Goal: Check status: Check status

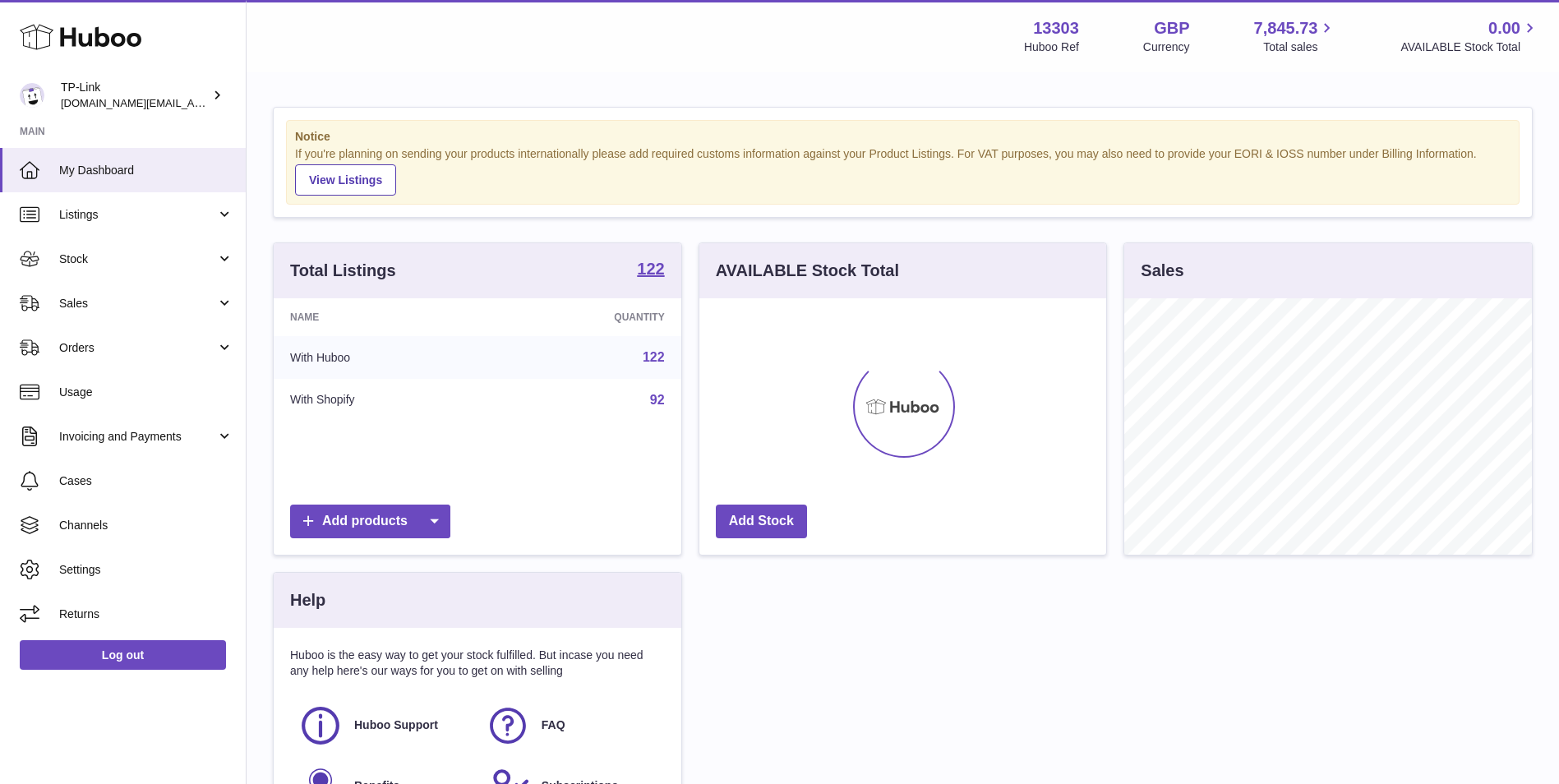
scroll to position [256, 407]
click at [99, 266] on span "Stock" at bounding box center [138, 259] width 157 height 16
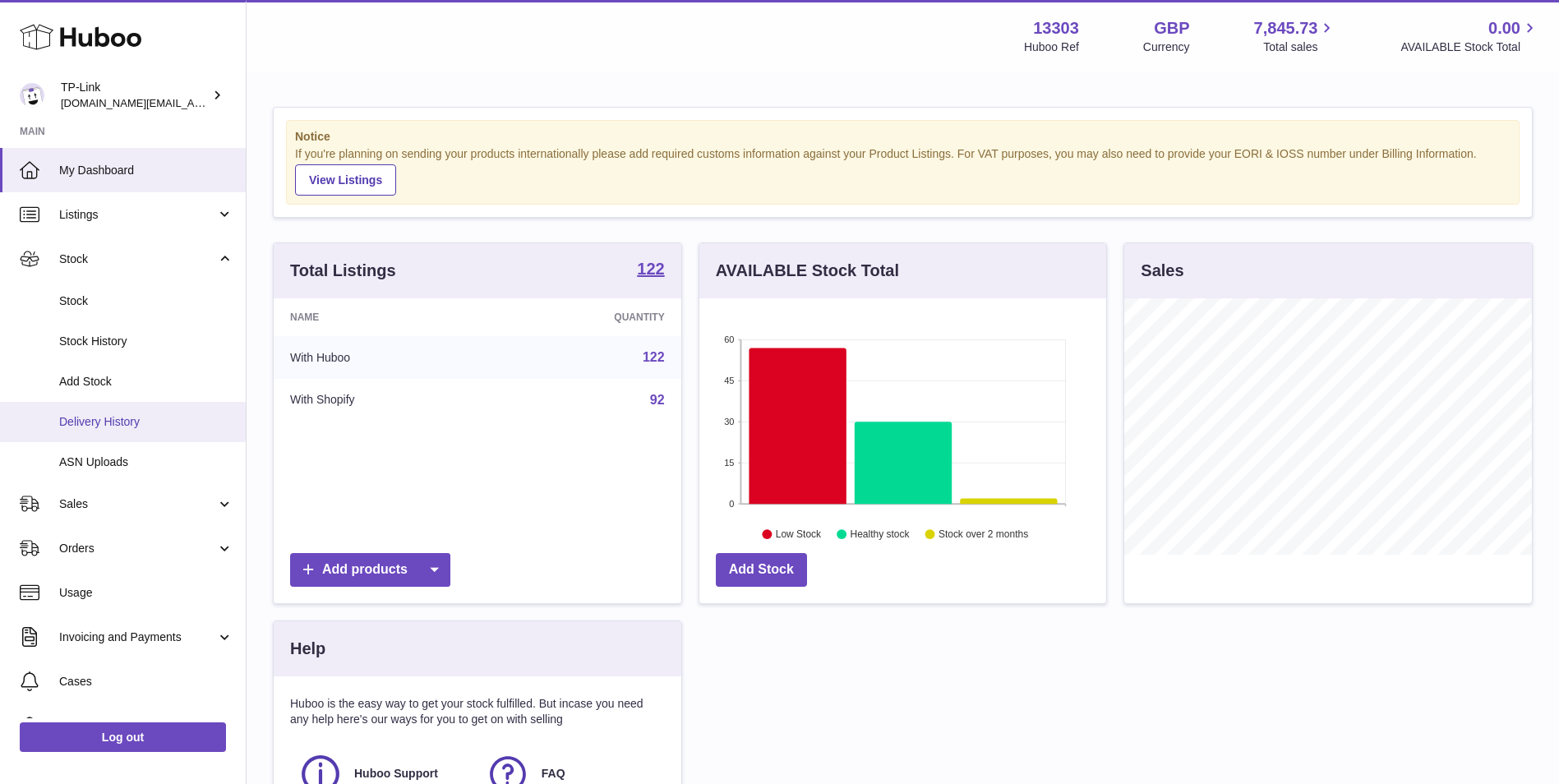
click at [131, 419] on span "Delivery History" at bounding box center [146, 421] width 174 height 16
click at [135, 426] on span "Delivery History" at bounding box center [146, 421] width 174 height 16
click at [90, 426] on span "Delivery History" at bounding box center [146, 421] width 174 height 16
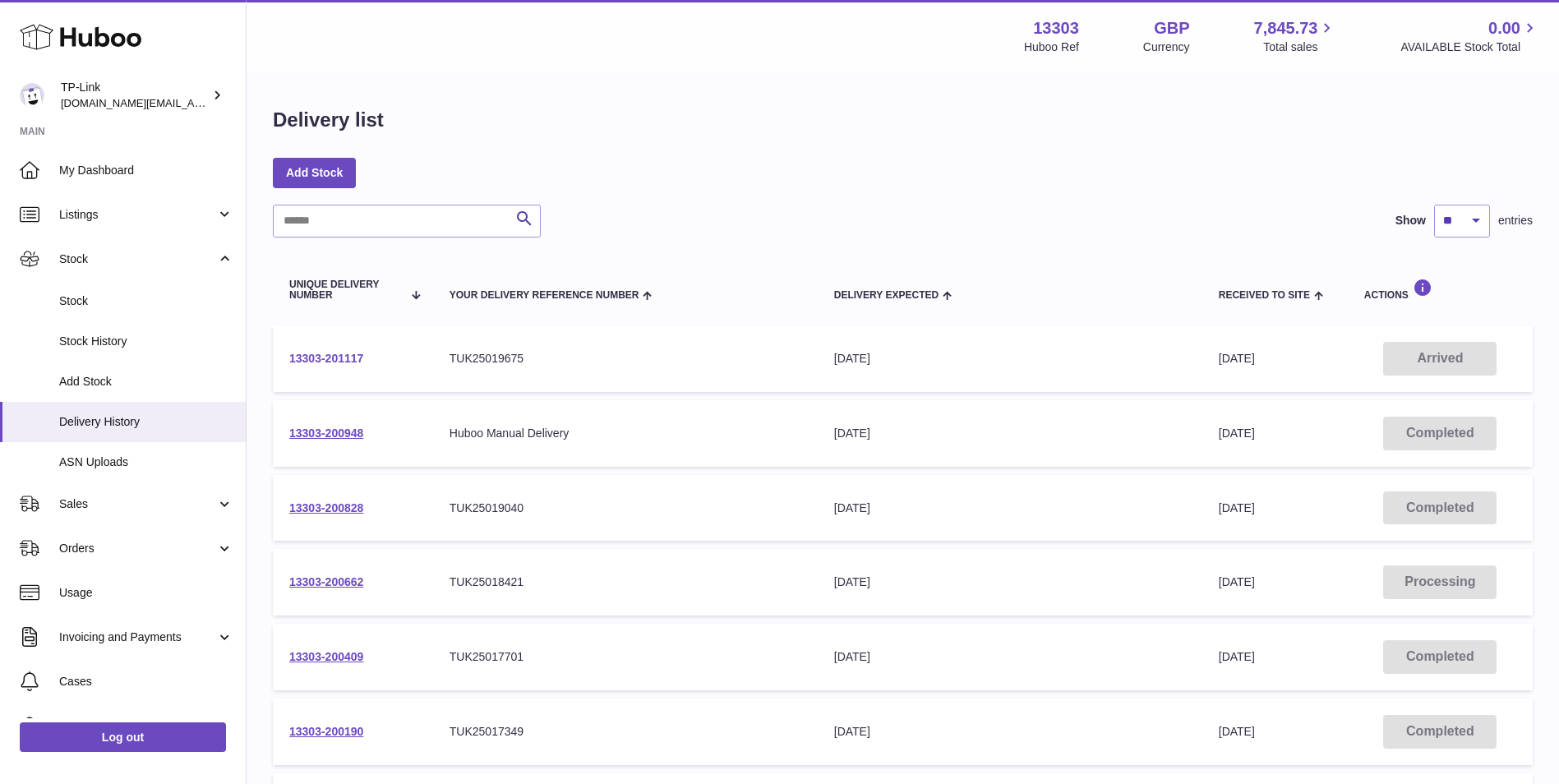
click at [338, 351] on link "13303-201117" at bounding box center [326, 358] width 74 height 13
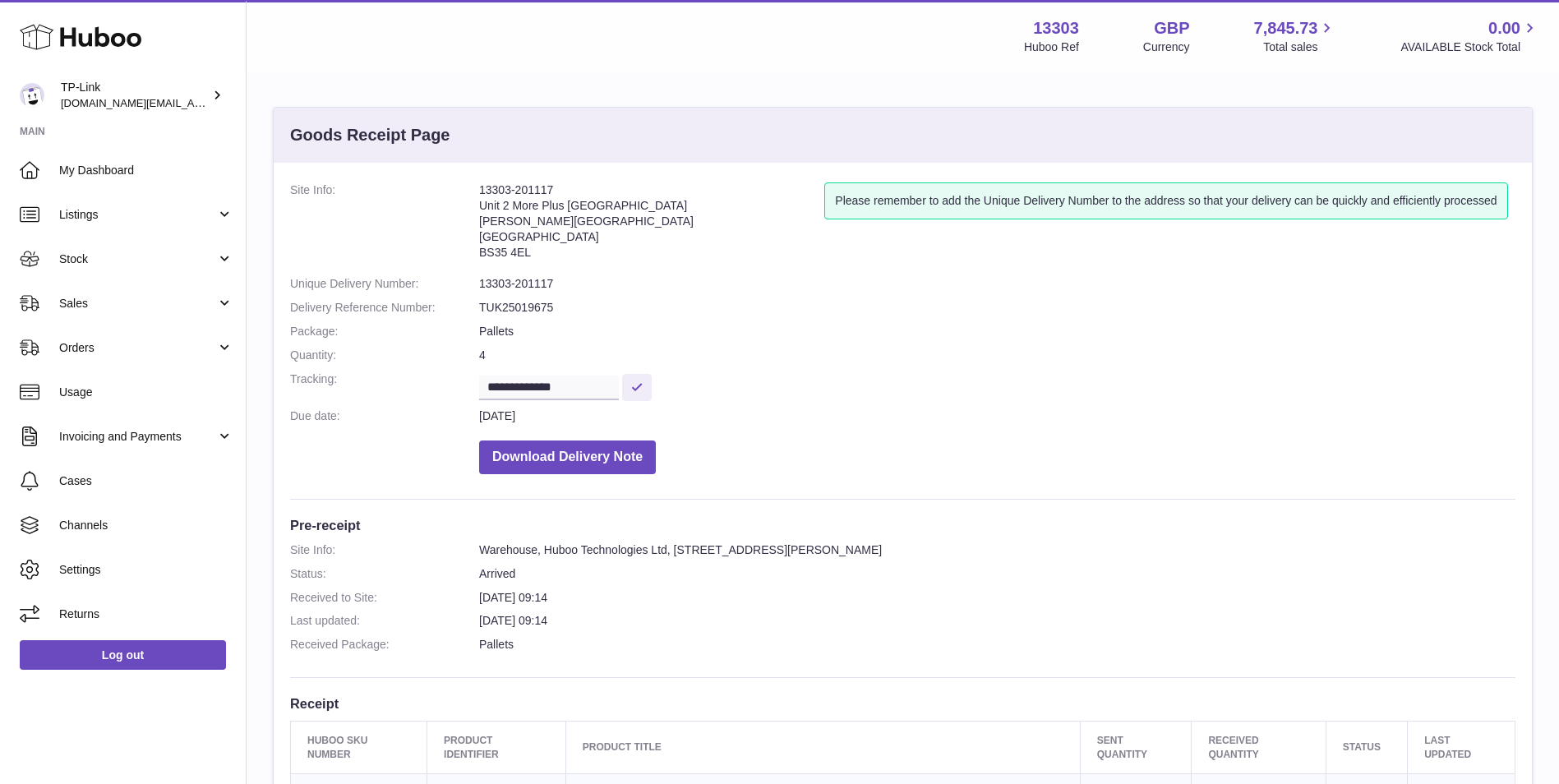
drag, startPoint x: 843, startPoint y: 194, endPoint x: 1505, endPoint y: 188, distance: 662.0
click at [1505, 188] on div "Please remember to add the Unique Delivery Number to the address so that your d…" at bounding box center [1165, 200] width 683 height 37
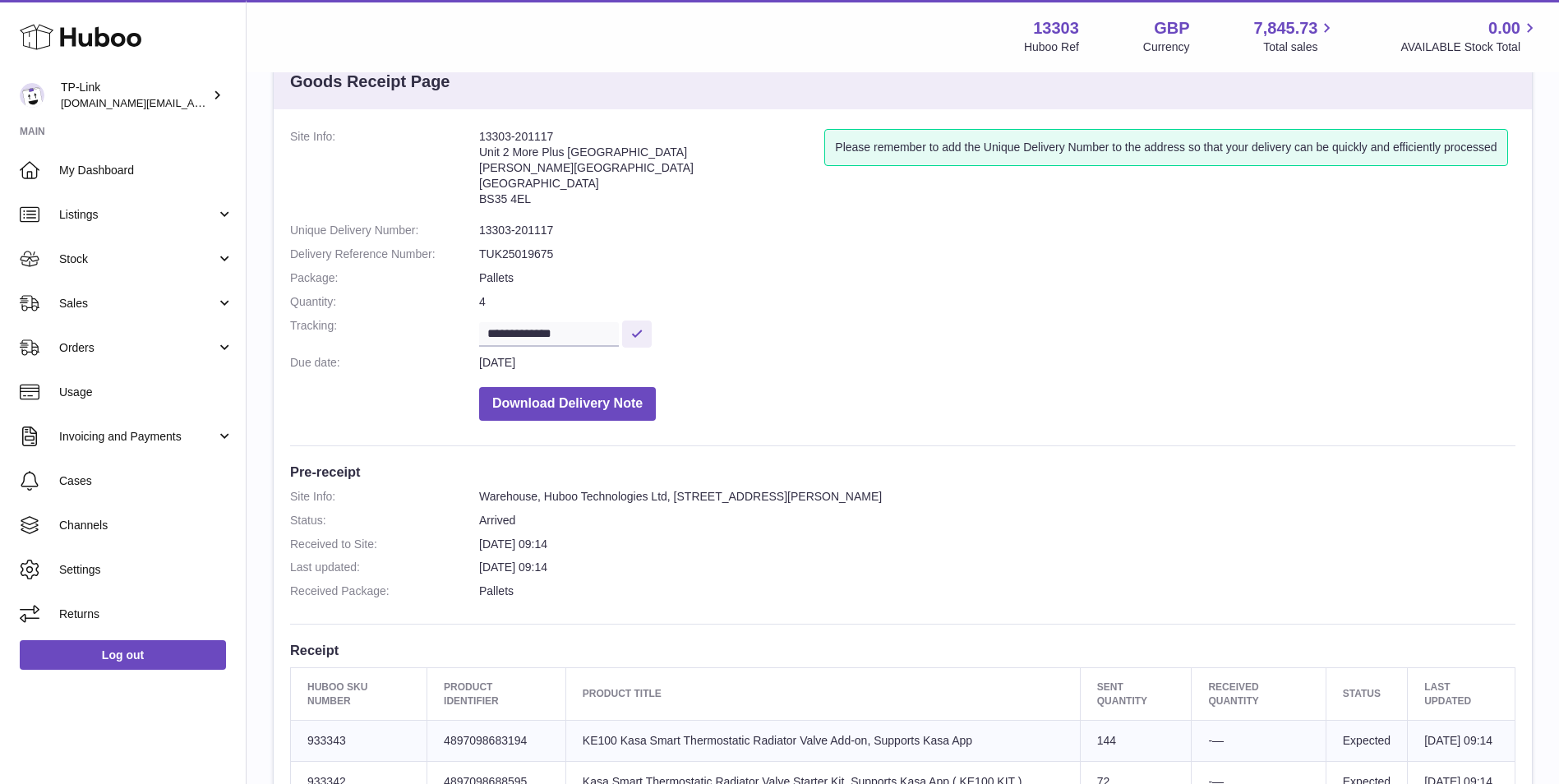
scroll to position [82, 0]
